Goal: Information Seeking & Learning: Learn about a topic

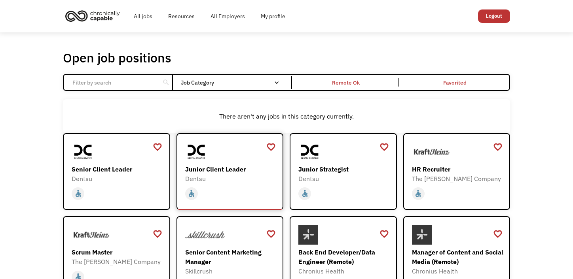
type input "remote"
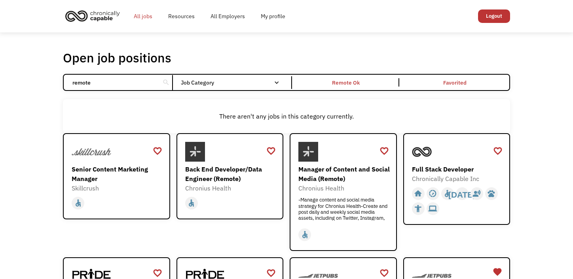
click at [138, 14] on link "All jobs" at bounding box center [143, 16] width 34 height 25
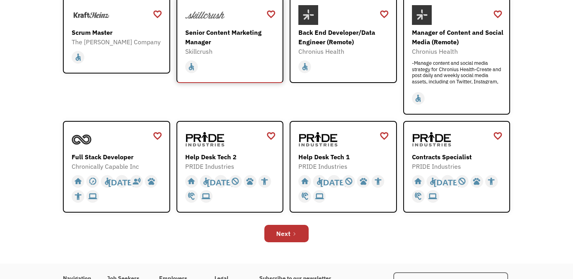
scroll to position [237, 0]
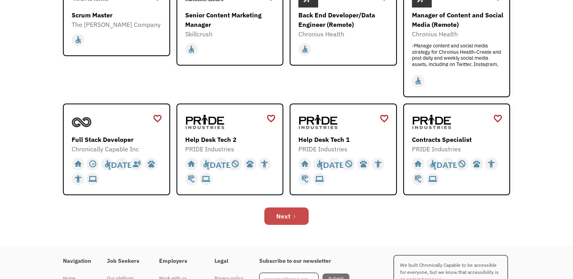
click at [292, 217] on icon "Next Page" at bounding box center [294, 217] width 5 height 5
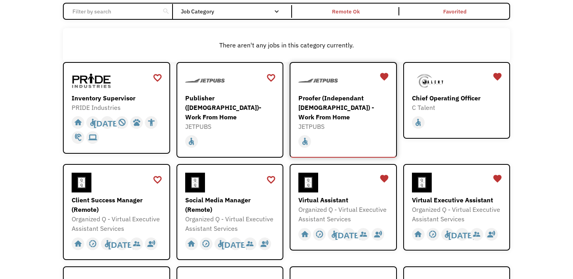
scroll to position [79, 0]
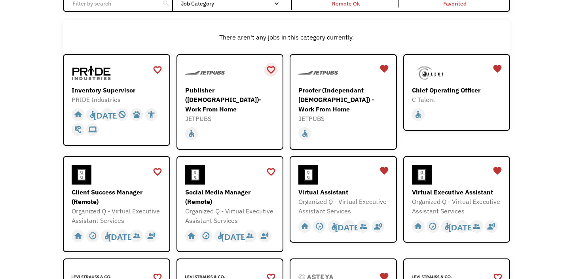
click at [270, 68] on div "favorite_border" at bounding box center [270, 70] width 9 height 12
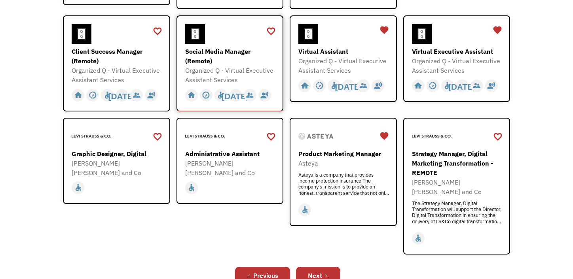
scroll to position [237, 0]
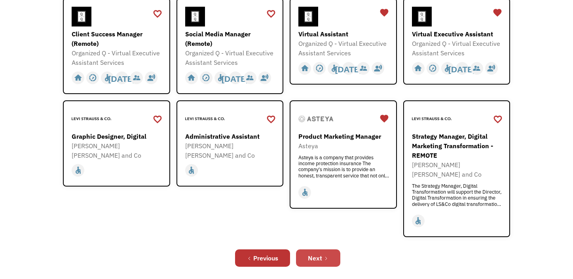
click at [313, 254] on div "Next" at bounding box center [315, 258] width 14 height 9
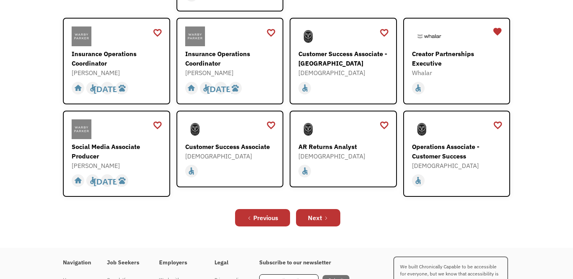
scroll to position [277, 0]
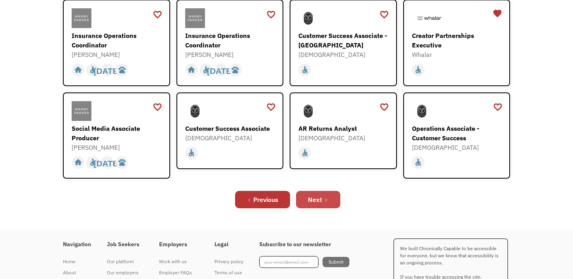
click at [326, 192] on link "Next" at bounding box center [318, 199] width 44 height 17
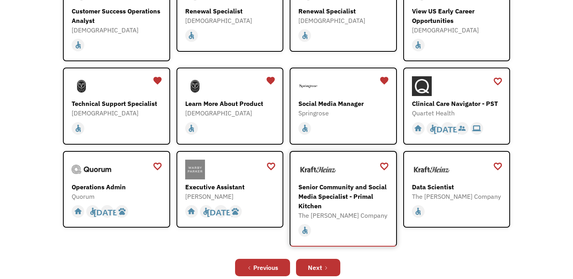
scroll to position [198, 0]
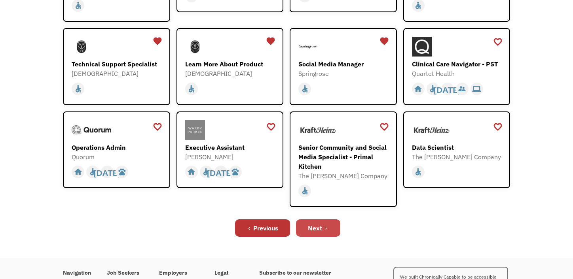
click at [321, 225] on div "Next" at bounding box center [315, 228] width 14 height 9
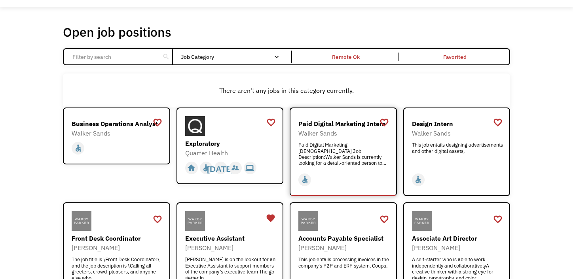
scroll to position [40, 0]
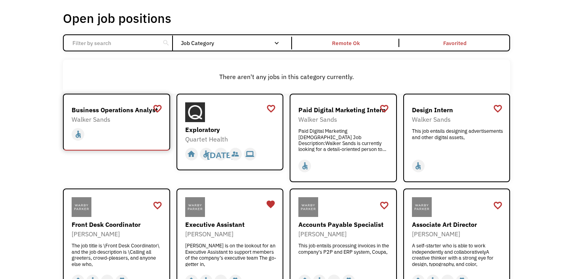
click at [103, 111] on div "Business Operations Analyst" at bounding box center [118, 109] width 92 height 9
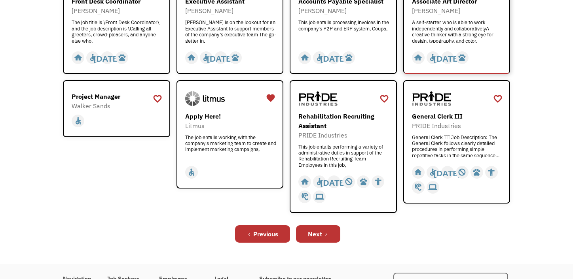
scroll to position [277, 0]
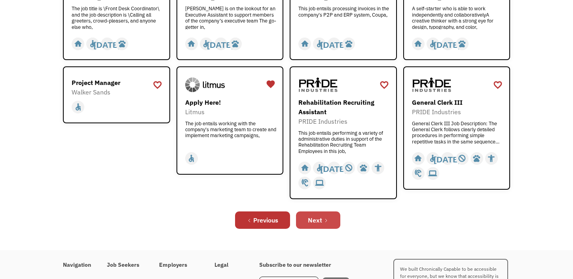
click at [321, 217] on div "Next" at bounding box center [315, 220] width 14 height 9
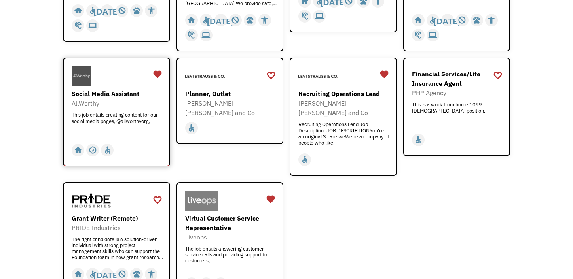
scroll to position [277, 0]
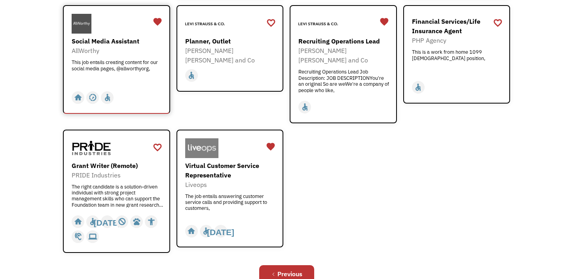
click at [101, 41] on div "Social Media Assistant" at bounding box center [118, 40] width 92 height 9
click at [103, 51] on div "AllWorthy" at bounding box center [118, 50] width 92 height 9
click at [94, 43] on div "Social Media Assistant" at bounding box center [118, 40] width 92 height 9
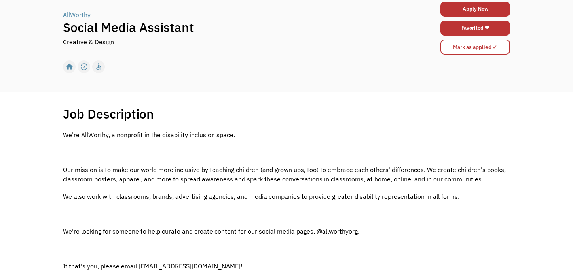
scroll to position [119, 0]
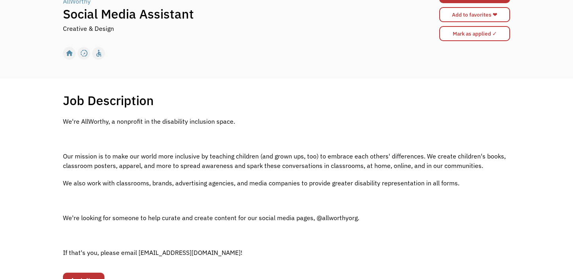
scroll to position [40, 0]
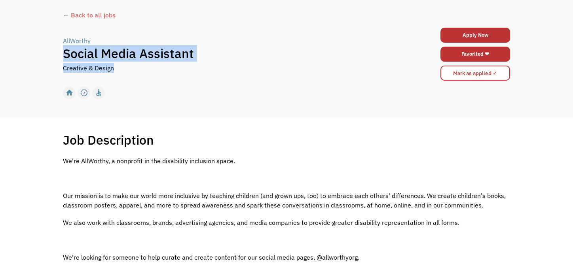
drag, startPoint x: 63, startPoint y: 54, endPoint x: 117, endPoint y: 68, distance: 55.6
click at [117, 68] on div "AllWorthy | Social Media Assistant Creative & Design" at bounding box center [231, 54] width 336 height 37
copy div "Social Media Assistant Creative & Design"
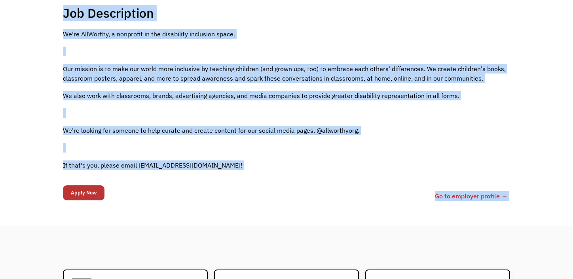
scroll to position [203, 0]
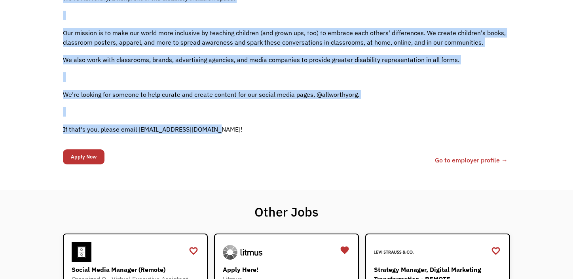
drag, startPoint x: 65, startPoint y: 138, endPoint x: 214, endPoint y: 127, distance: 149.2
click at [214, 127] on div "Job Description Filter using keywords Search <p>We're AllWorthy, a nonprofit in…" at bounding box center [286, 72] width 463 height 207
copy div "Job Description Filter using keywords <p>We're AllWorthy, a nonprofit in the di…"
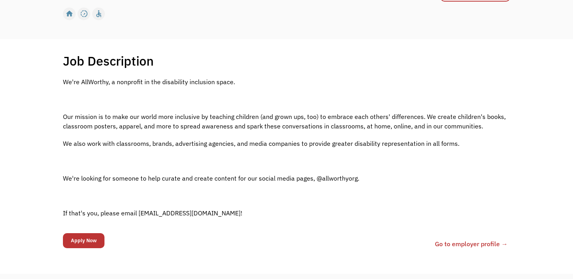
scroll to position [158, 0]
